Goal: Task Accomplishment & Management: Use online tool/utility

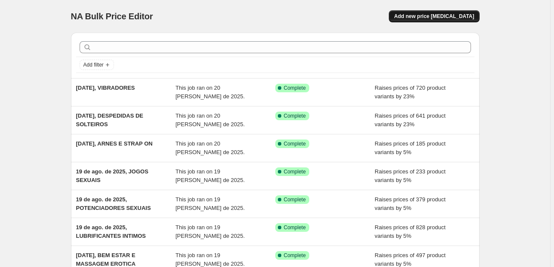
click at [434, 14] on span "Add new price [MEDICAL_DATA]" at bounding box center [434, 16] width 80 height 7
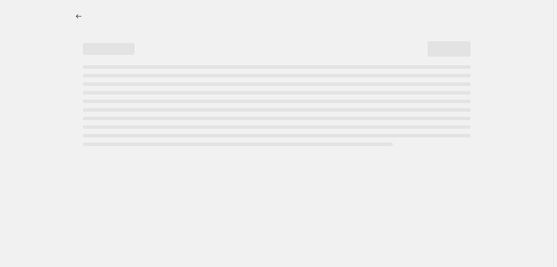
select select "percentage"
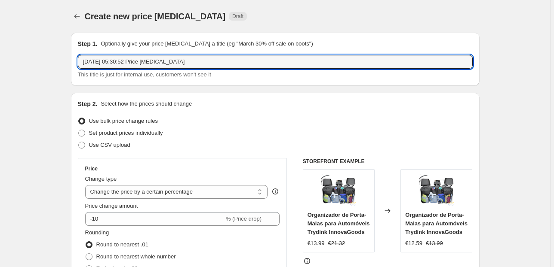
drag, startPoint x: 192, startPoint y: 62, endPoint x: 121, endPoint y: 70, distance: 71.4
click at [121, 70] on div "[DATE] 05:30:52 Price [MEDICAL_DATA] This title is just for internal use, custo…" at bounding box center [275, 67] width 395 height 24
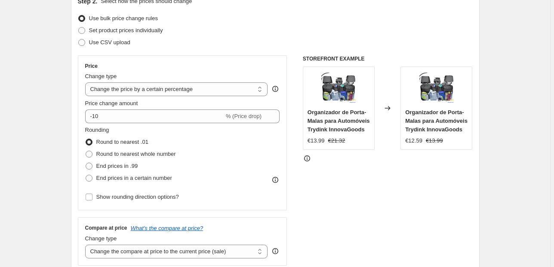
scroll to position [103, 0]
type input "[DATE], RELOGIOS UNISEXO ADULTOS"
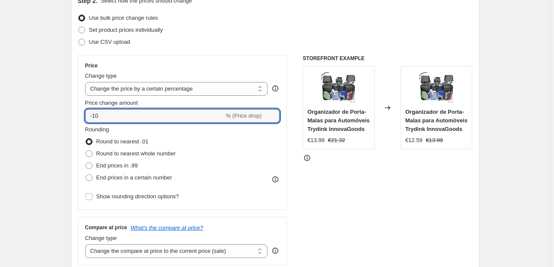
drag, startPoint x: 107, startPoint y: 119, endPoint x: 49, endPoint y: 115, distance: 57.7
type input "30"
click at [135, 167] on span "End prices in .99" at bounding box center [117, 165] width 42 height 6
click at [86, 163] on input "End prices in .99" at bounding box center [86, 162] width 0 height 0
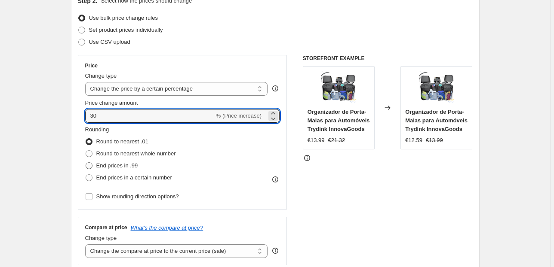
radio input "true"
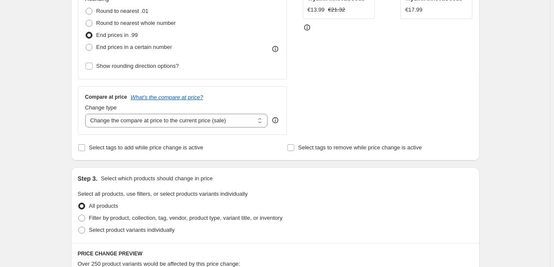
scroll to position [241, 0]
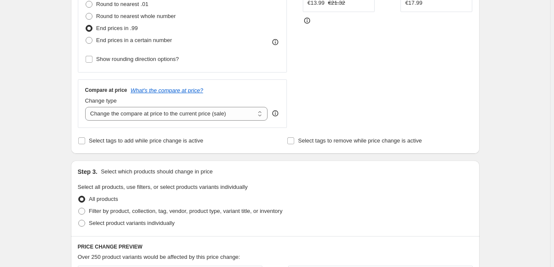
drag, startPoint x: 233, startPoint y: 115, endPoint x: 233, endPoint y: 129, distance: 14.6
click at [233, 115] on select "Change the compare at price to the current price (sale) Change the compare at p…" at bounding box center [176, 114] width 183 height 14
click at [245, 112] on select "Change the compare at price to the current price (sale) Change the compare at p…" at bounding box center [176, 114] width 183 height 14
select select "pp"
click at [86, 107] on select "Change the compare at price to the current price (sale) Change the compare at p…" at bounding box center [176, 114] width 183 height 14
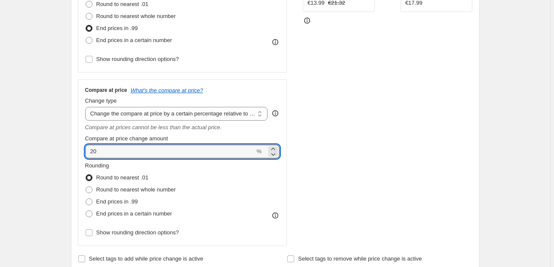
drag, startPoint x: 100, startPoint y: 151, endPoint x: 82, endPoint y: 155, distance: 18.5
click at [83, 155] on div "Compare at price What's the compare at price? Change type Change the compare at…" at bounding box center [182, 163] width 209 height 167
type input "60"
click at [69, 134] on div "Step 1. Optionally give your price [MEDICAL_DATA] a title (eg "March 30% off sa…" at bounding box center [271, 240] width 415 height 910
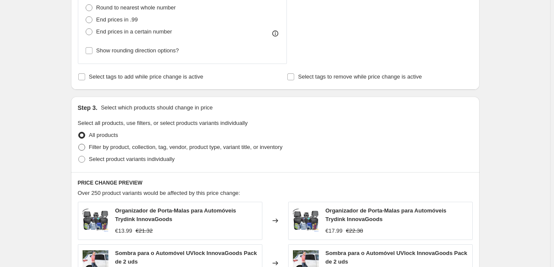
scroll to position [447, 0]
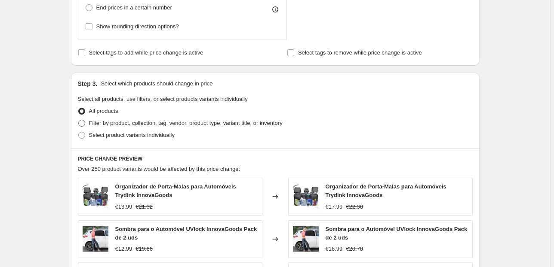
click at [125, 127] on label "Filter by product, collection, tag, vendor, product type, variant title, or inv…" at bounding box center [180, 123] width 205 height 12
click at [79, 120] on input "Filter by product, collection, tag, vendor, product type, variant title, or inv…" at bounding box center [78, 120] width 0 height 0
radio input "true"
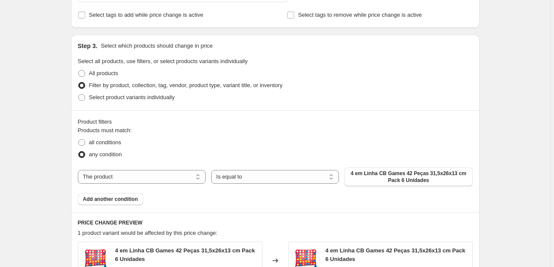
scroll to position [516, 0]
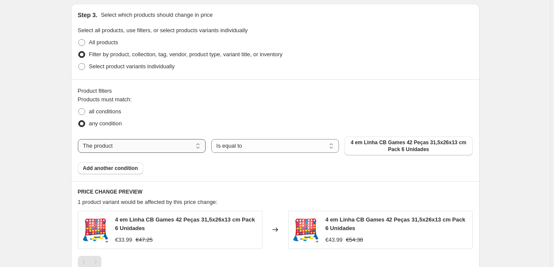
click at [170, 144] on select "The product The product's collection The product's tag The product's vendor The…" at bounding box center [142, 146] width 128 height 14
select select "collection"
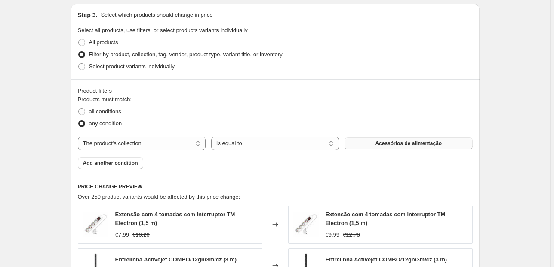
click at [373, 141] on button "Acessórios de alimentação" at bounding box center [408, 144] width 128 height 12
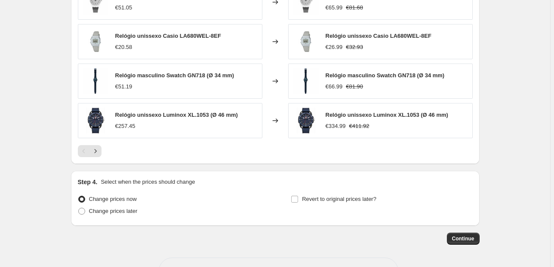
scroll to position [805, 0]
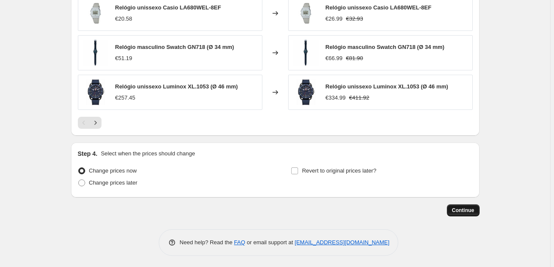
click at [466, 213] on button "Continue" at bounding box center [463, 211] width 33 height 12
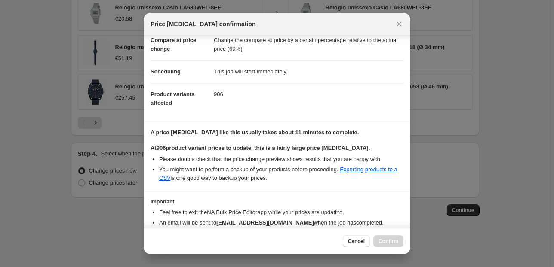
scroll to position [88, 0]
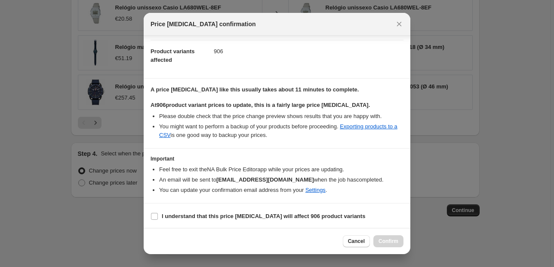
drag, startPoint x: 153, startPoint y: 217, endPoint x: 233, endPoint y: 233, distance: 81.1
click at [153, 217] on input "I understand that this price [MEDICAL_DATA] will affect 906 product variants" at bounding box center [154, 216] width 7 height 7
checkbox input "true"
click at [391, 242] on span "Confirm" at bounding box center [388, 241] width 20 height 7
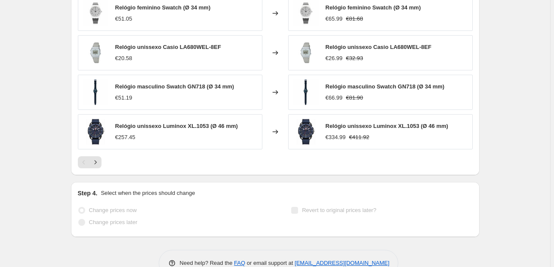
scroll to position [827, 0]
